Goal: Find specific fact: Find specific fact

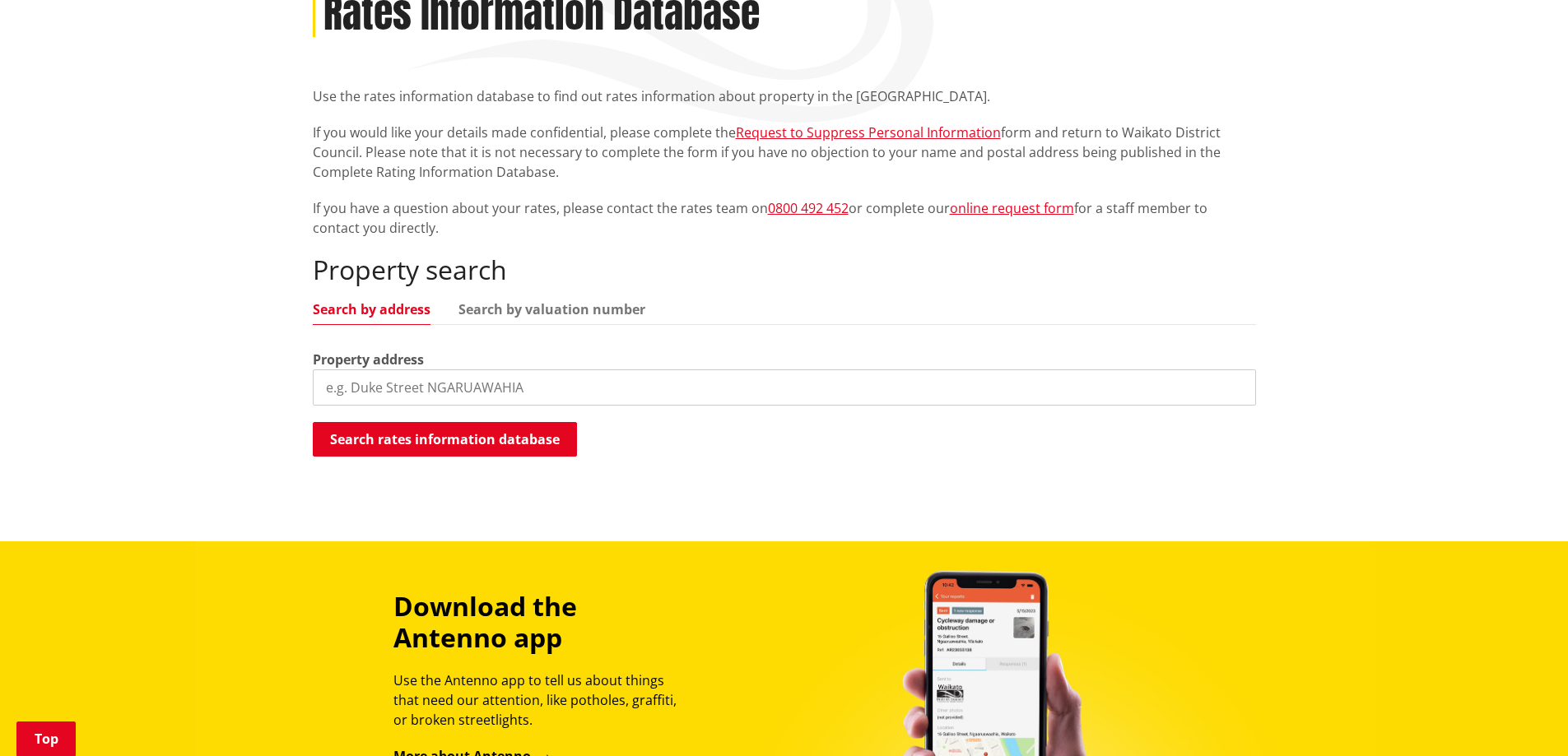
scroll to position [247, 0]
click at [341, 384] on input "search" at bounding box center [784, 386] width 943 height 36
type input "[STREET_ADDRESS]"
click at [396, 438] on button "Search rates information database" at bounding box center [444, 439] width 264 height 35
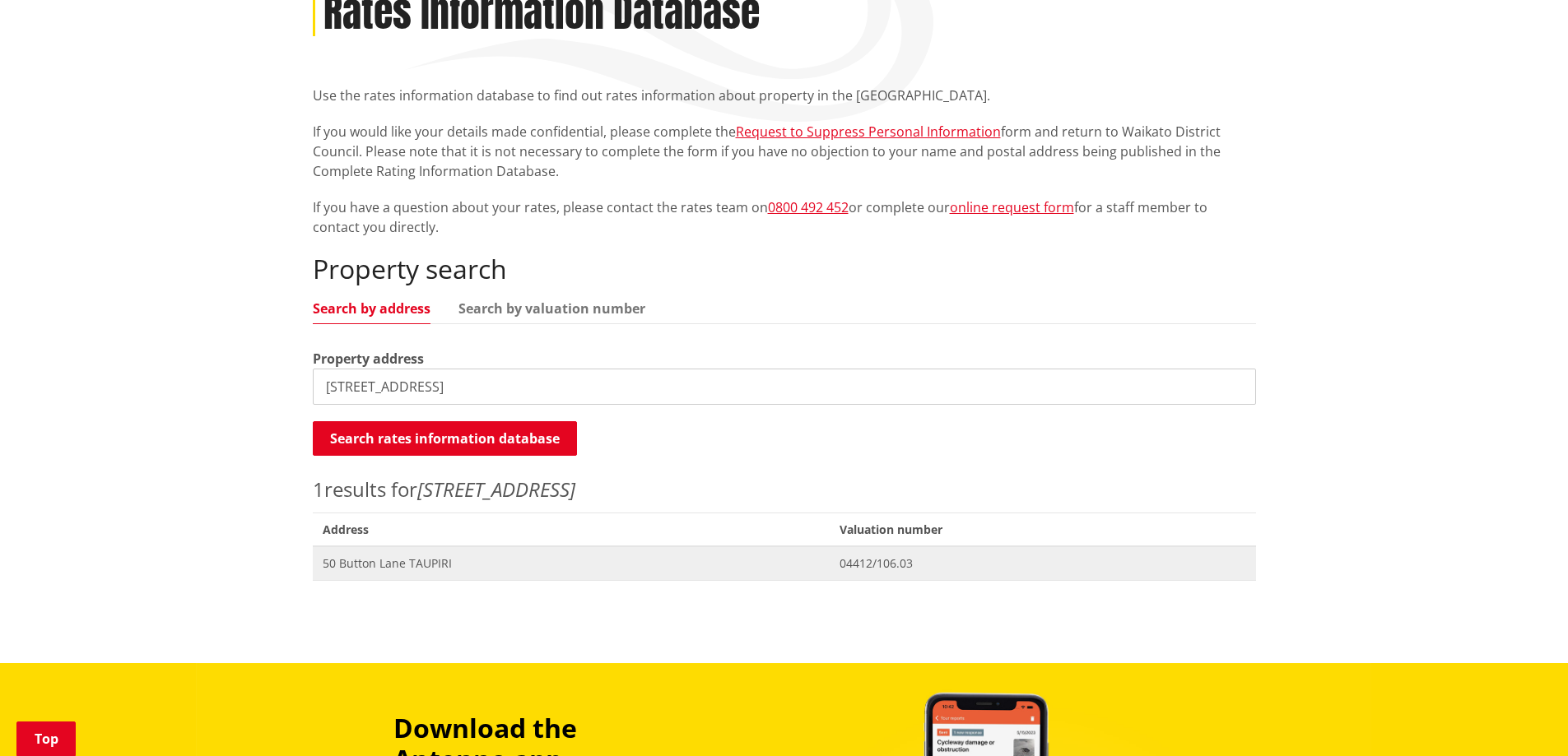
click at [389, 567] on span "50 Button Lane TAUPIRI" at bounding box center [571, 564] width 498 height 17
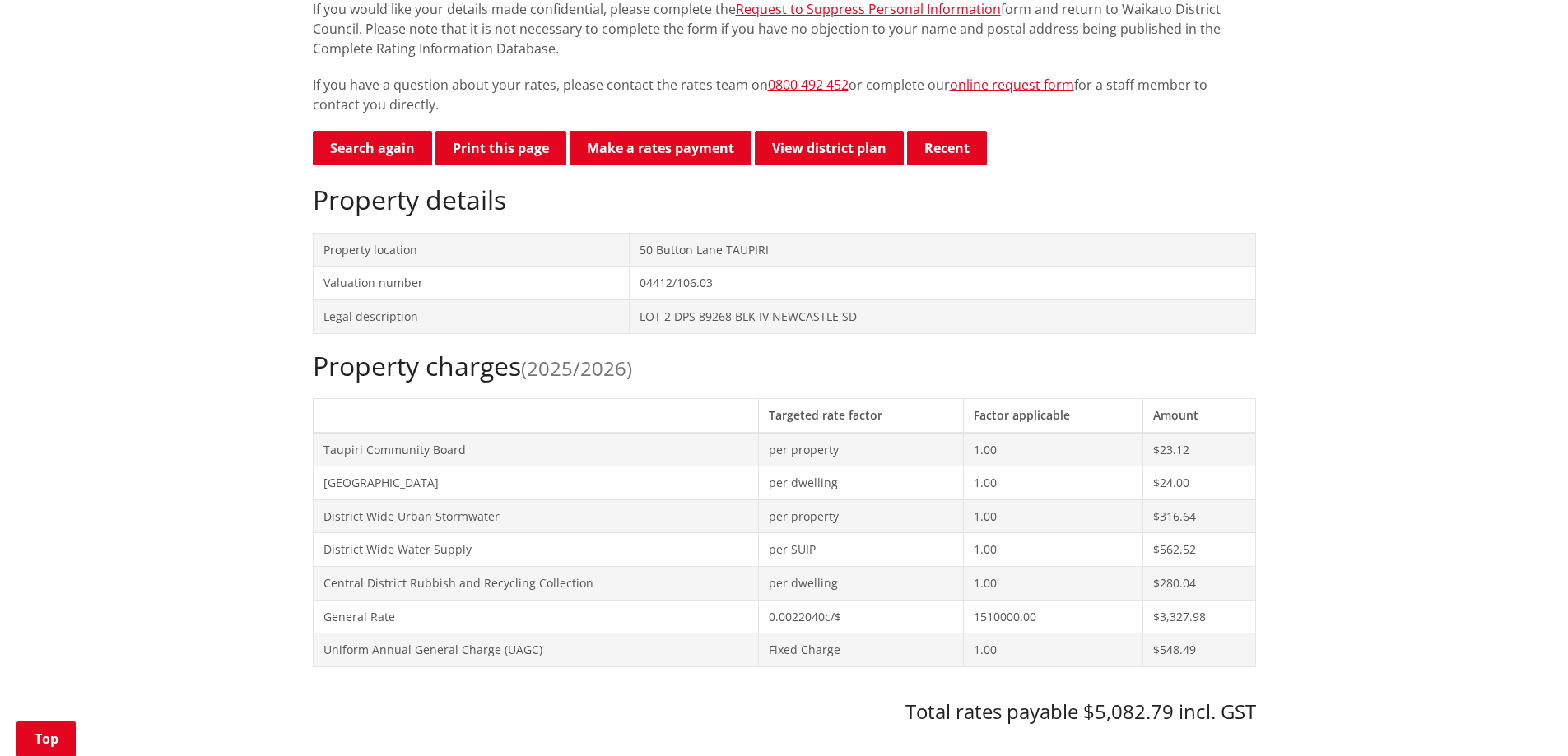
scroll to position [329, 0]
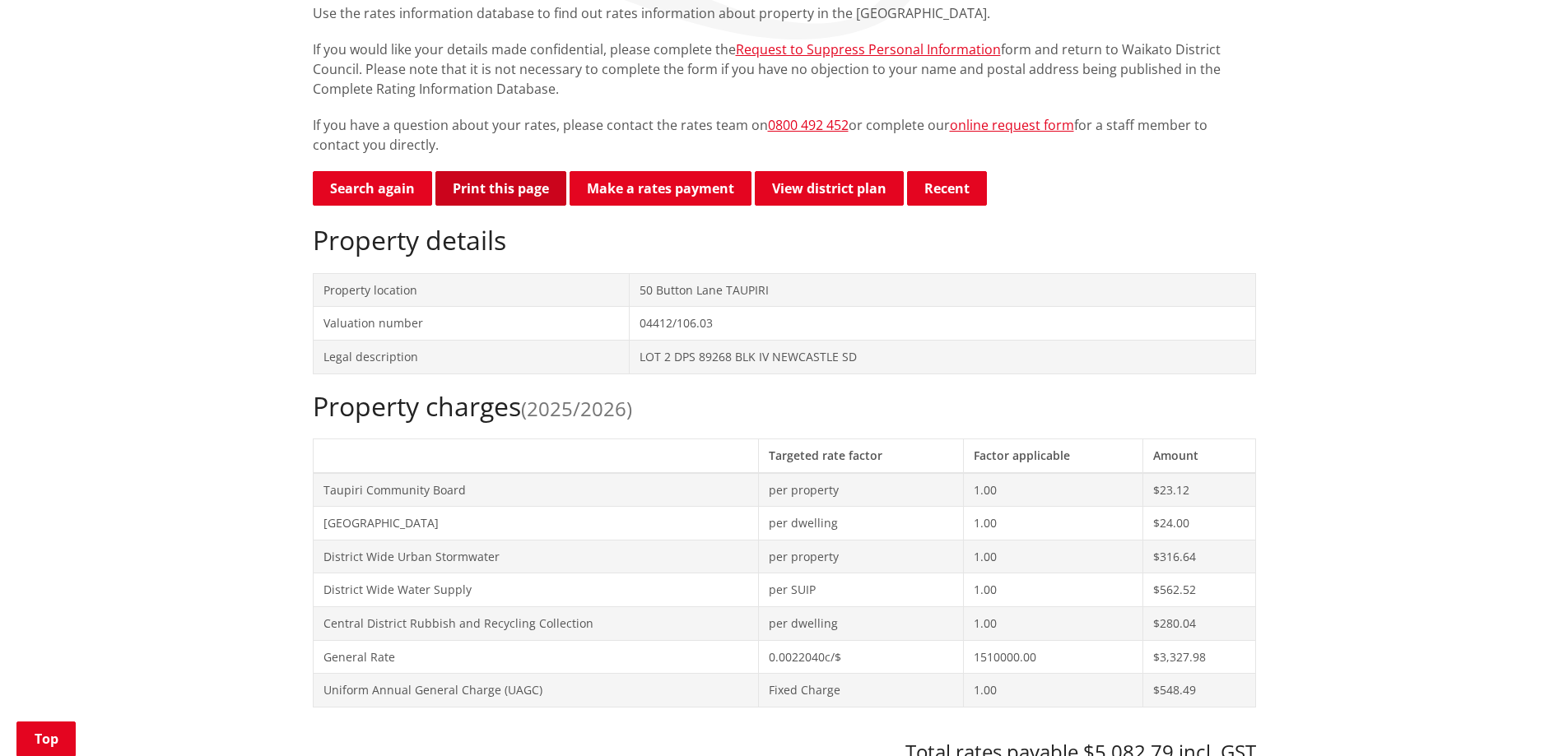
click at [475, 179] on button "Print this page" at bounding box center [501, 189] width 131 height 35
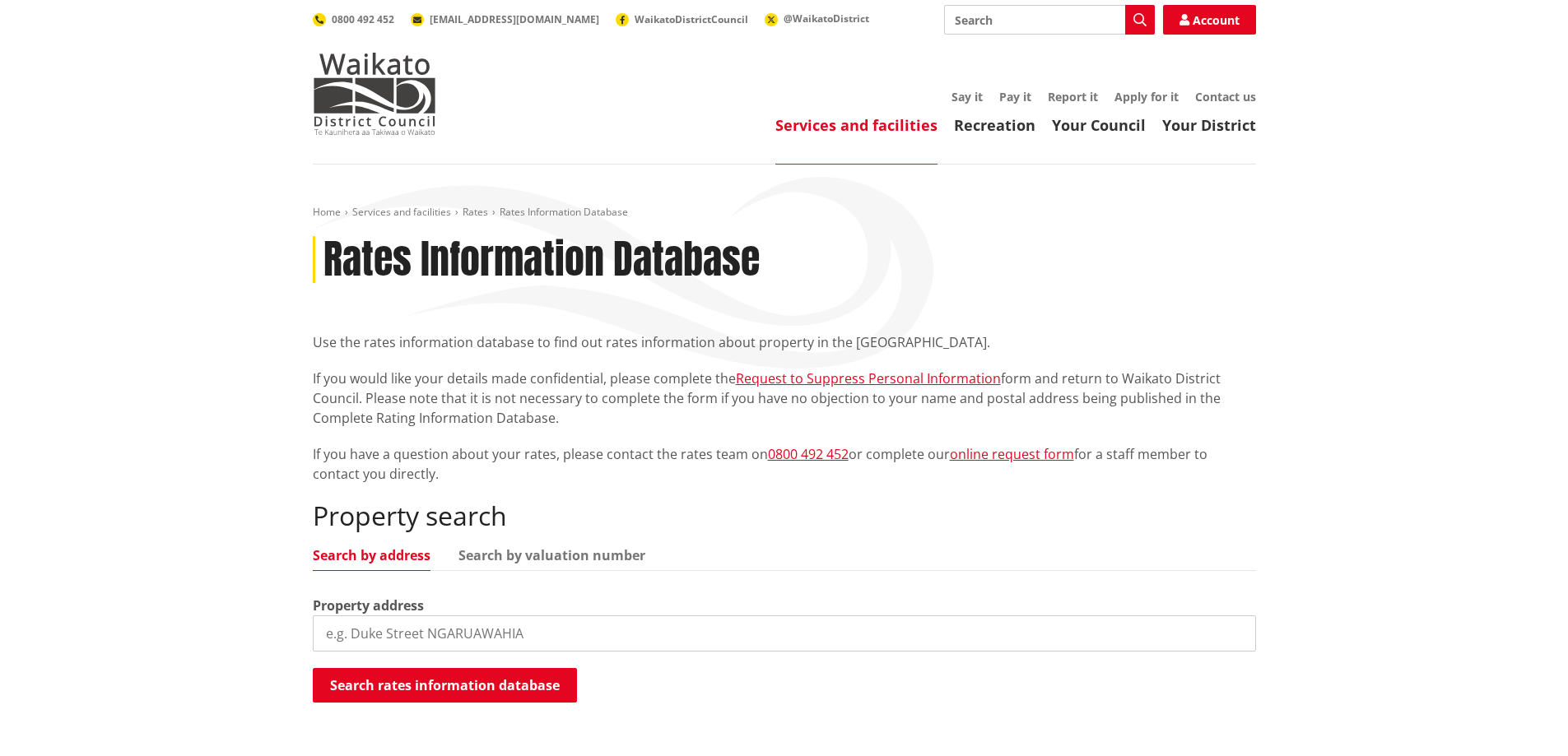
scroll to position [247, 0]
